Goal: Check status: Check status

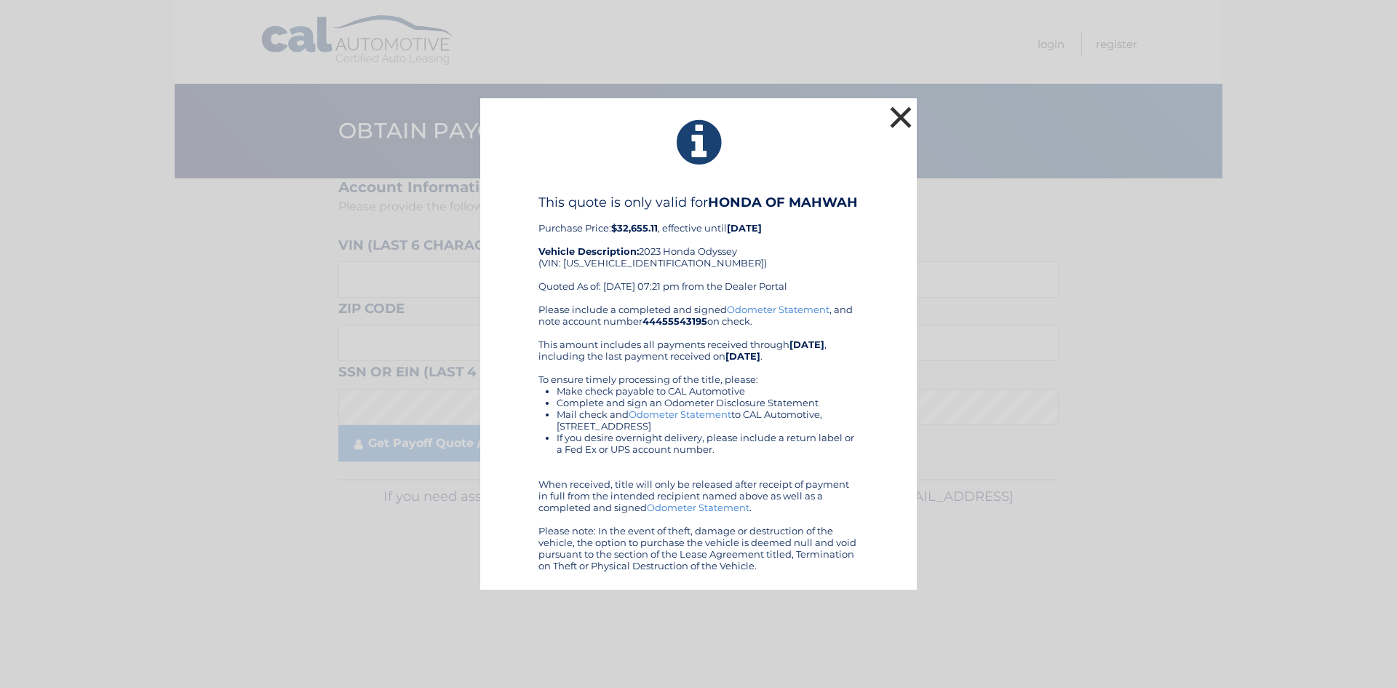
click at [904, 116] on button "×" at bounding box center [900, 117] width 29 height 29
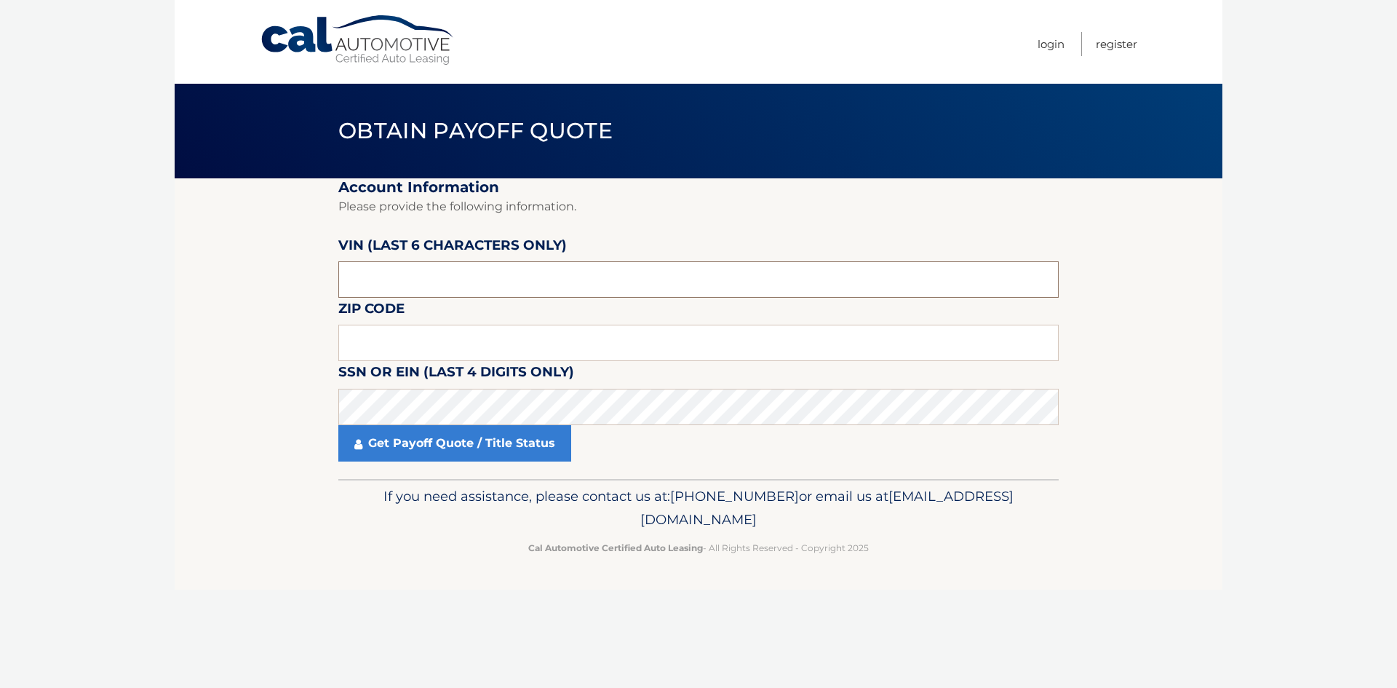
click at [427, 267] on input "text" at bounding box center [698, 279] width 720 height 36
paste input "160680"
type input "160680"
type input "10018"
click at [242, 333] on section "Account Information Please provide the following information. [PERSON_NAME] (la…" at bounding box center [699, 328] width 1048 height 301
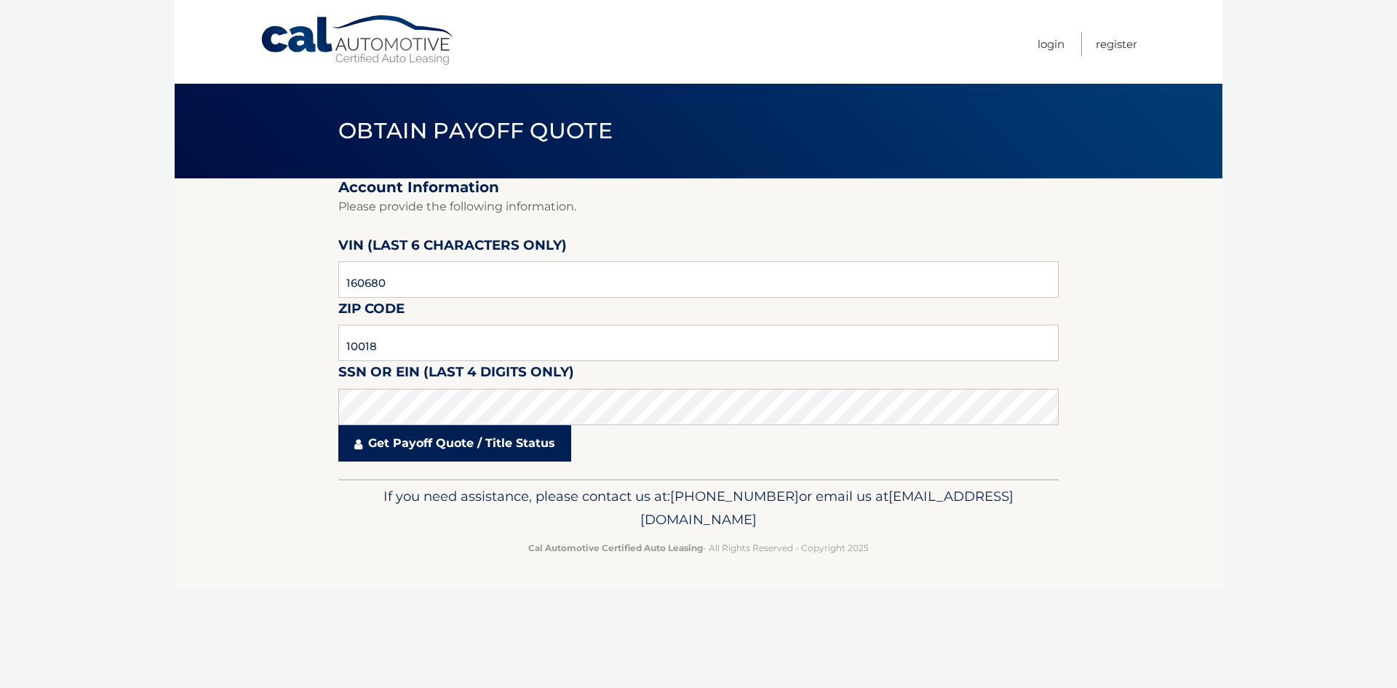
click at [435, 448] on link "Get Payoff Quote / Title Status" at bounding box center [454, 443] width 233 height 36
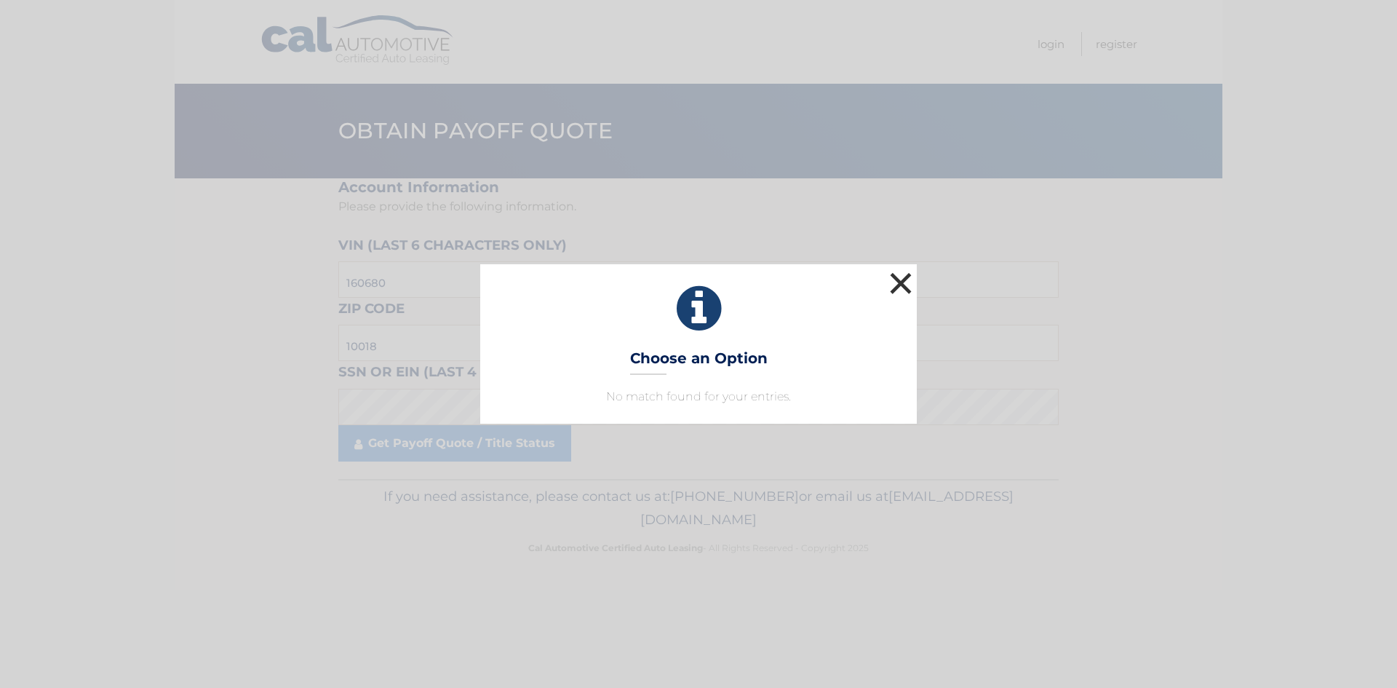
click at [901, 277] on button "×" at bounding box center [900, 283] width 29 height 29
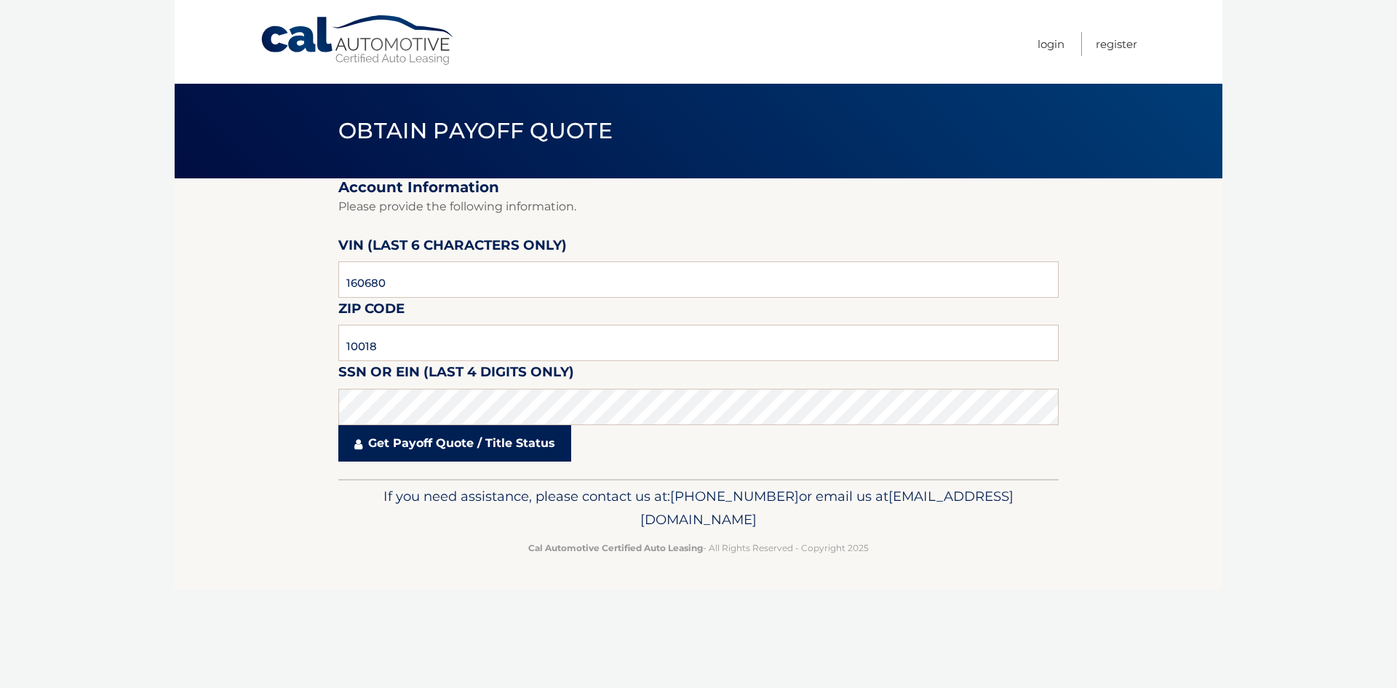
click at [469, 445] on link "Get Payoff Quote / Title Status" at bounding box center [454, 443] width 233 height 36
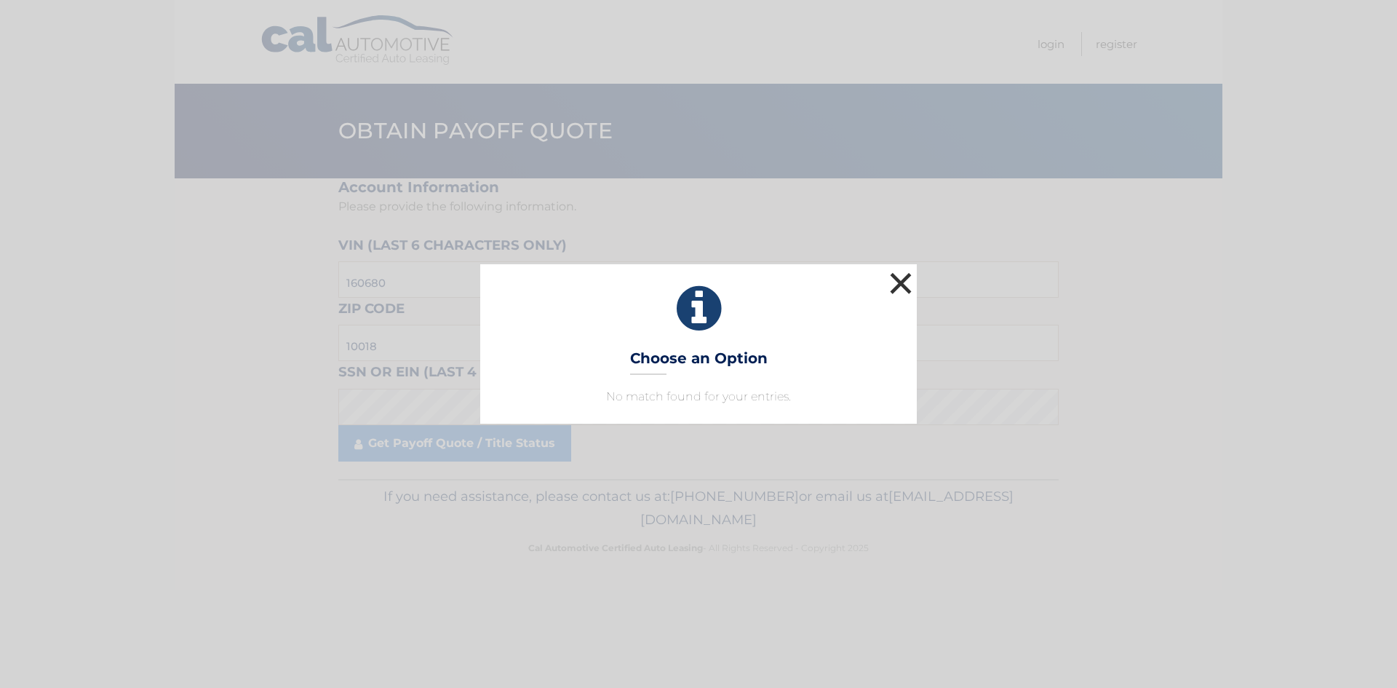
click at [903, 282] on button "×" at bounding box center [900, 283] width 29 height 29
